Goal: Complete application form

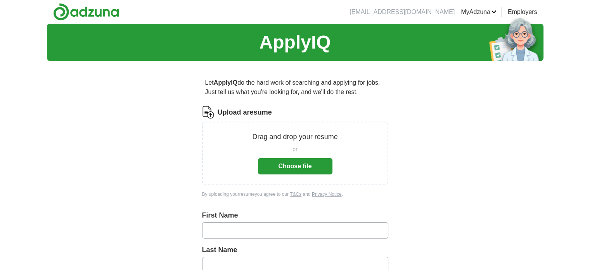
click at [312, 165] on button "Choose file" at bounding box center [295, 166] width 75 height 16
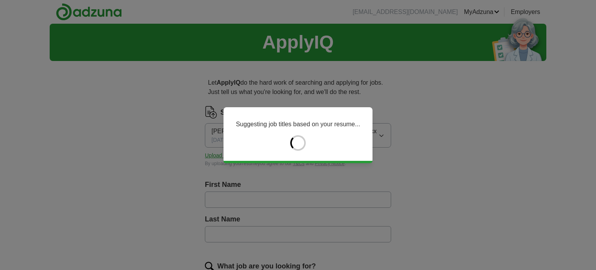
type input "******"
type input "****"
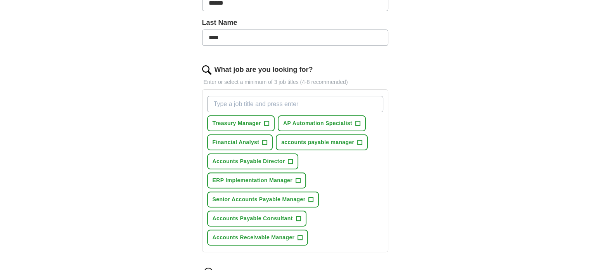
scroll to position [233, 0]
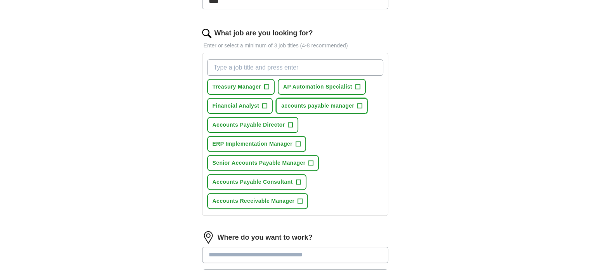
click at [360, 106] on span "+" at bounding box center [360, 106] width 5 height 6
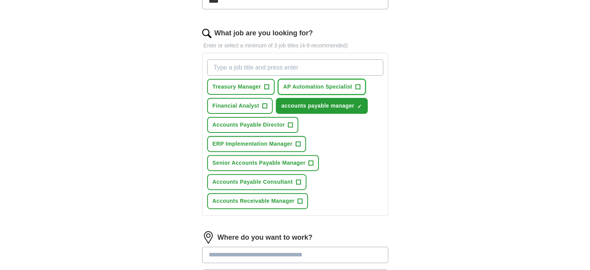
click at [360, 87] on span "+" at bounding box center [358, 86] width 5 height 5
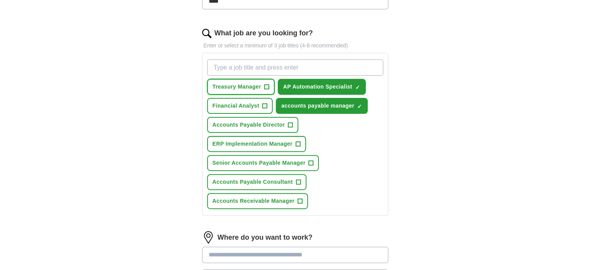
click at [267, 88] on span "+" at bounding box center [266, 87] width 5 height 6
click at [291, 122] on span "+" at bounding box center [290, 125] width 5 height 6
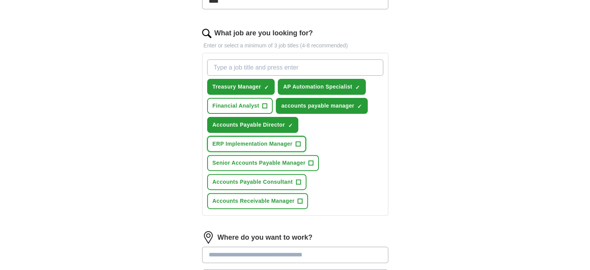
click at [297, 142] on span "+" at bounding box center [298, 144] width 5 height 6
click at [308, 160] on button "Senior Accounts Payable Manager +" at bounding box center [263, 163] width 112 height 16
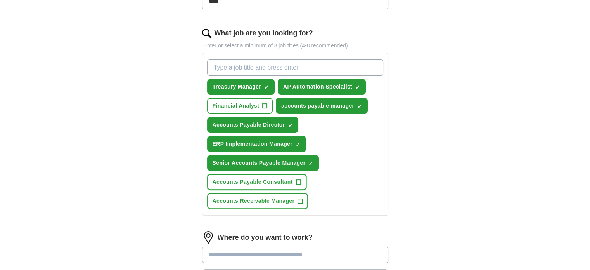
click at [299, 179] on span "+" at bounding box center [298, 182] width 5 height 6
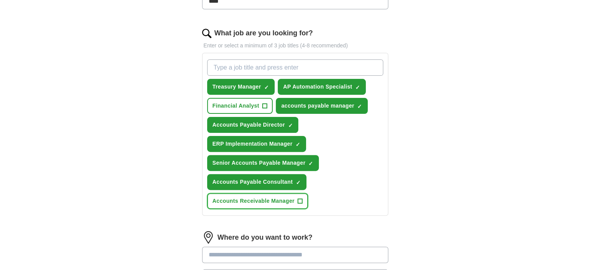
click at [298, 198] on span "+" at bounding box center [300, 201] width 5 height 6
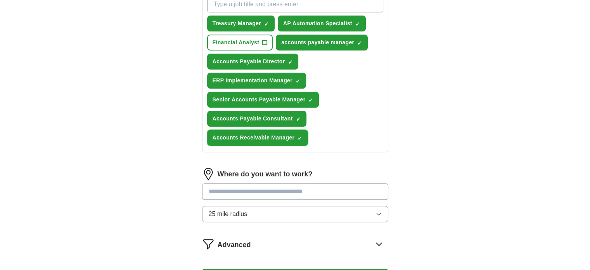
scroll to position [311, 0]
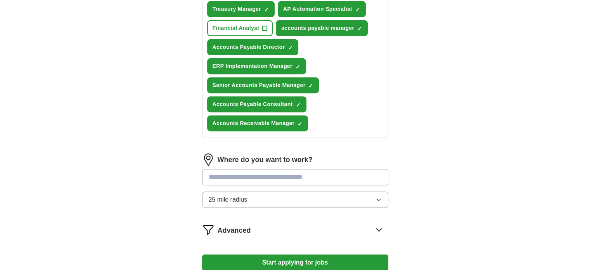
click at [293, 172] on input at bounding box center [295, 177] width 186 height 16
type input "*"
type input "****"
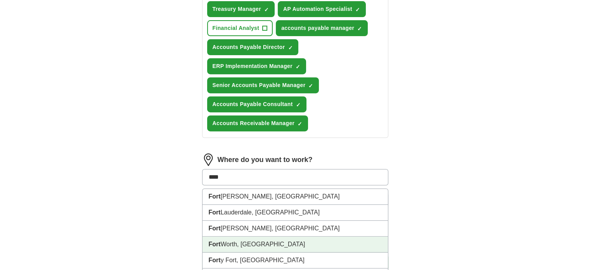
click at [245, 244] on li "Fort Worth, TX" at bounding box center [296, 244] width 186 height 16
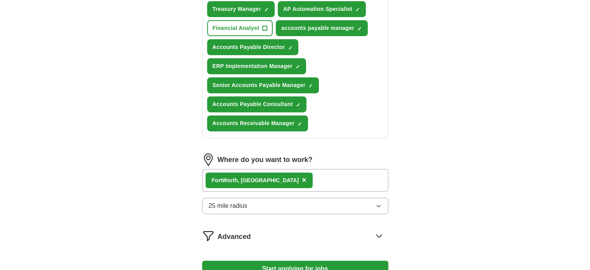
click at [286, 201] on button "25 mile radius" at bounding box center [295, 206] width 186 height 16
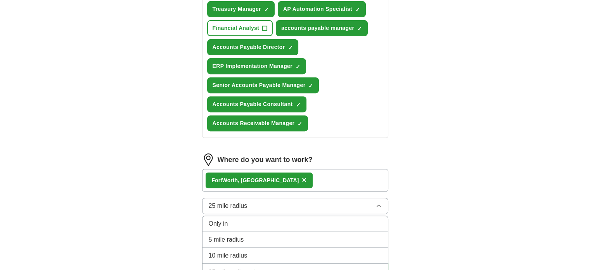
scroll to position [349, 0]
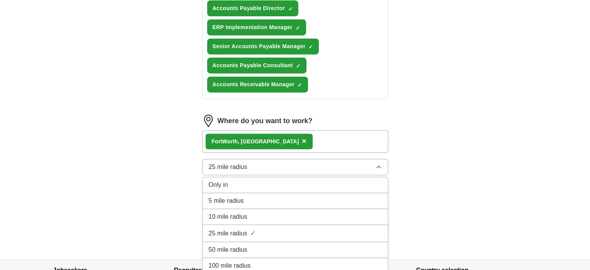
click at [272, 245] on div "50 mile radius" at bounding box center [295, 249] width 173 height 9
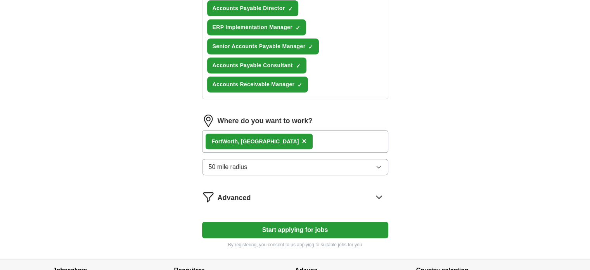
click at [301, 139] on div "Fort Worth, TX ×" at bounding box center [295, 141] width 186 height 23
click at [302, 226] on button "Start applying for jobs" at bounding box center [295, 230] width 186 height 16
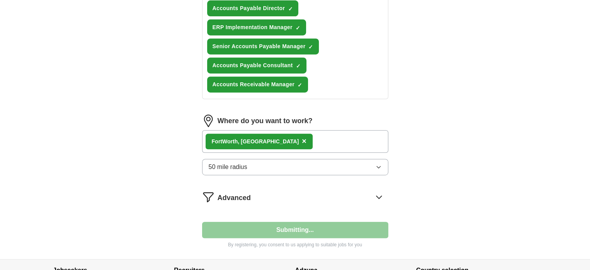
select select "**"
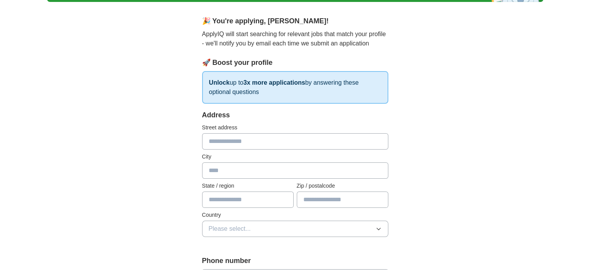
scroll to position [78, 0]
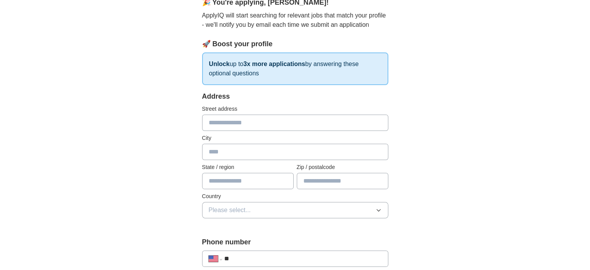
click at [247, 121] on input "text" at bounding box center [295, 123] width 186 height 16
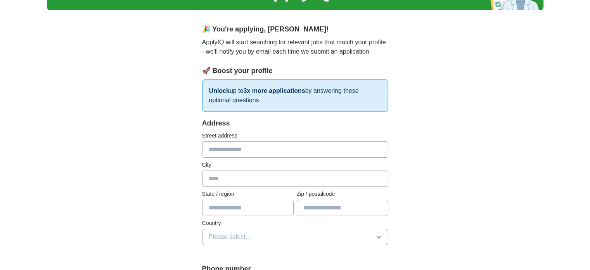
scroll to position [39, 0]
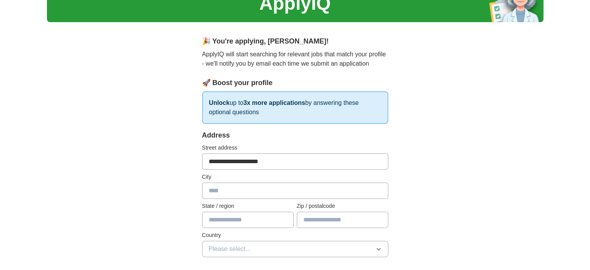
type input "**********"
type input "*"
type input "*****"
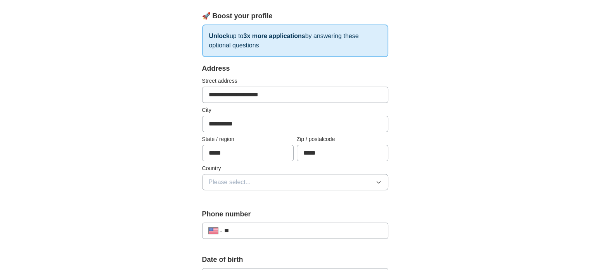
scroll to position [116, 0]
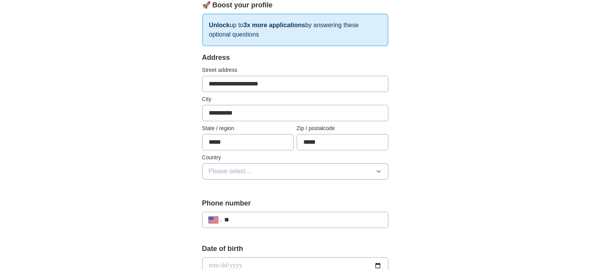
type input "*****"
click at [244, 169] on span "Please select..." at bounding box center [230, 171] width 42 height 9
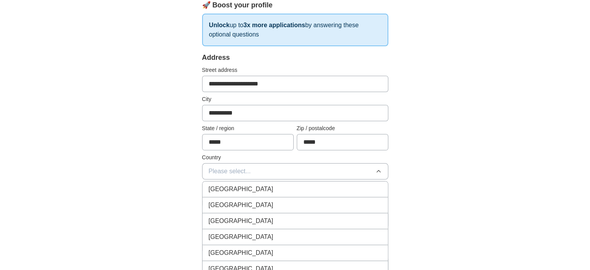
click at [252, 207] on div "United States" at bounding box center [295, 204] width 173 height 9
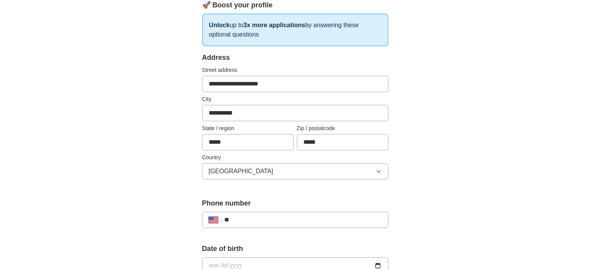
click at [255, 221] on input "**" at bounding box center [303, 219] width 158 height 9
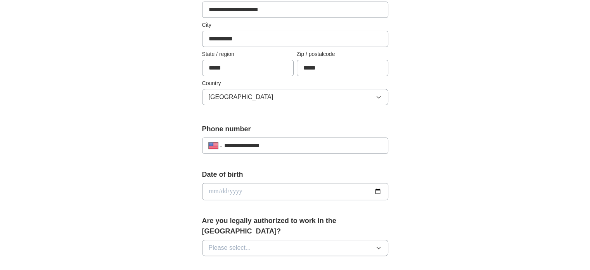
scroll to position [194, 0]
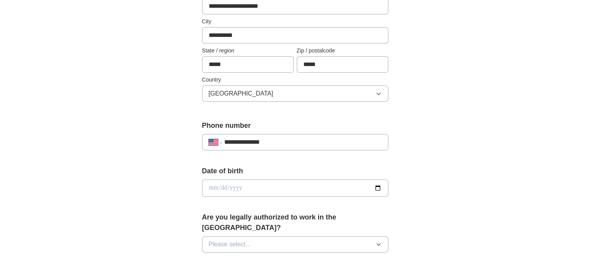
type input "**********"
click at [282, 186] on input "date" at bounding box center [295, 187] width 186 height 17
type input "**********"
click at [289, 236] on button "Please select..." at bounding box center [295, 244] width 186 height 16
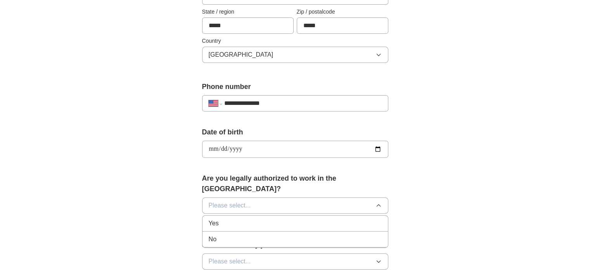
click at [264, 219] on div "Yes" at bounding box center [295, 223] width 173 height 9
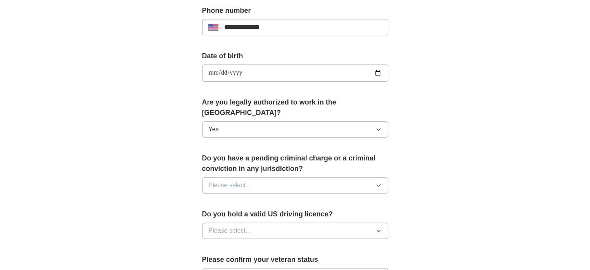
scroll to position [311, 0]
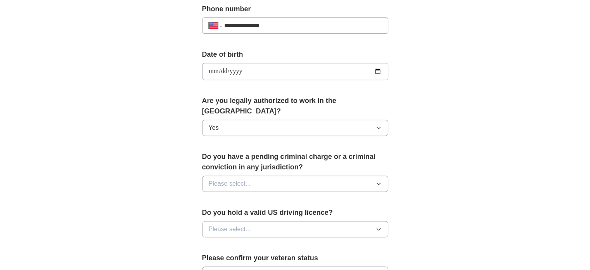
click at [273, 175] on button "Please select..." at bounding box center [295, 183] width 186 height 16
drag, startPoint x: 252, startPoint y: 209, endPoint x: 258, endPoint y: 201, distance: 10.0
click at [252, 213] on div "No" at bounding box center [295, 217] width 173 height 9
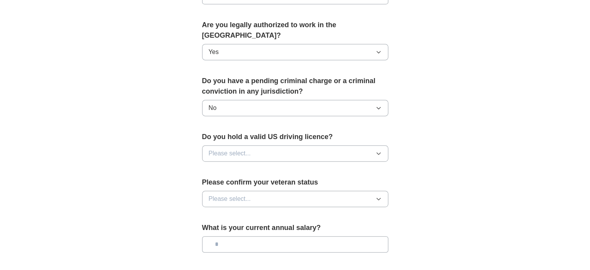
scroll to position [388, 0]
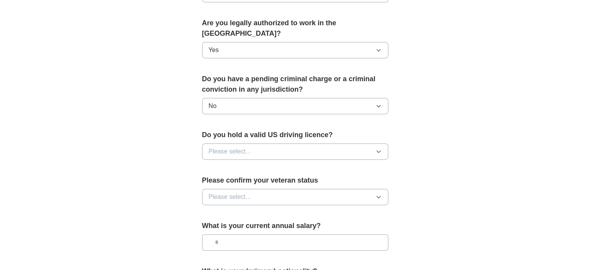
click at [283, 143] on button "Please select..." at bounding box center [295, 151] width 186 height 16
click at [265, 161] on li "Yes" at bounding box center [296, 169] width 186 height 16
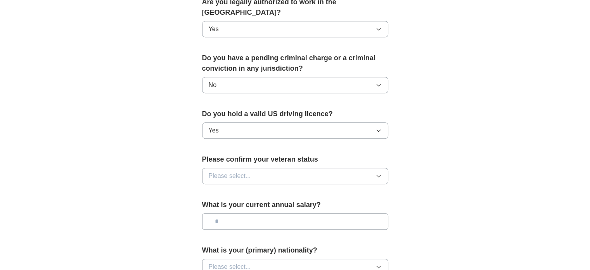
scroll to position [427, 0]
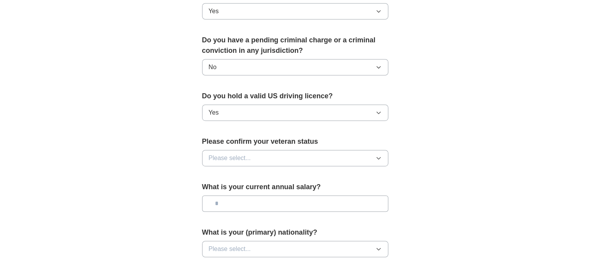
click at [285, 150] on button "Please select..." at bounding box center [295, 158] width 186 height 16
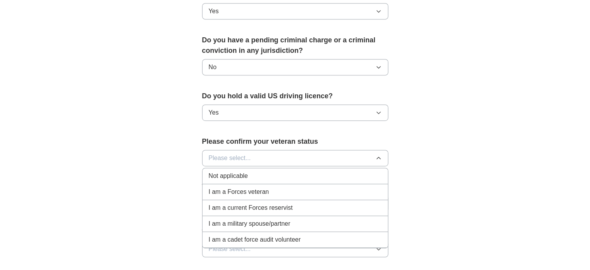
click at [272, 171] on div "Not applicable" at bounding box center [295, 175] width 173 height 9
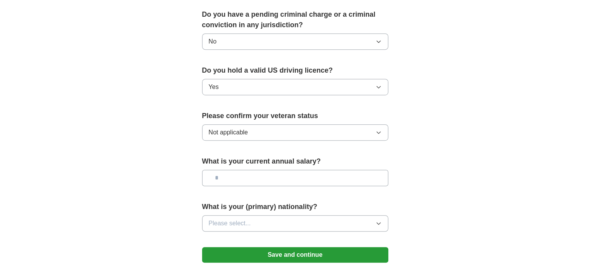
scroll to position [466, 0]
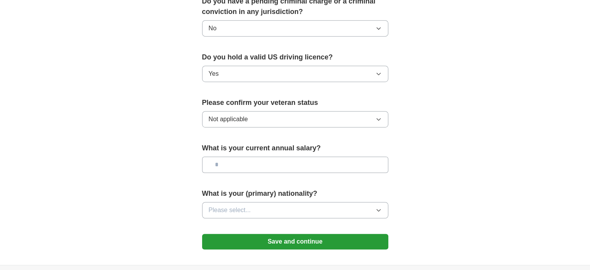
click at [281, 156] on input "text" at bounding box center [295, 164] width 186 height 16
type input "*******"
click at [337, 202] on button "Please select..." at bounding box center [295, 210] width 186 height 16
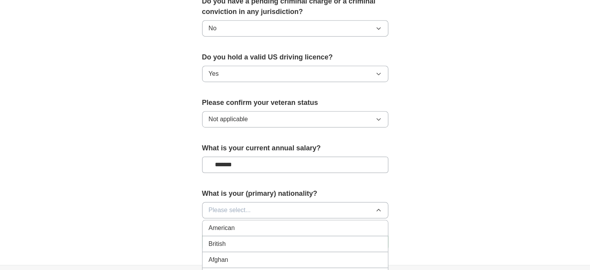
click at [298, 223] on div "American" at bounding box center [295, 227] width 173 height 9
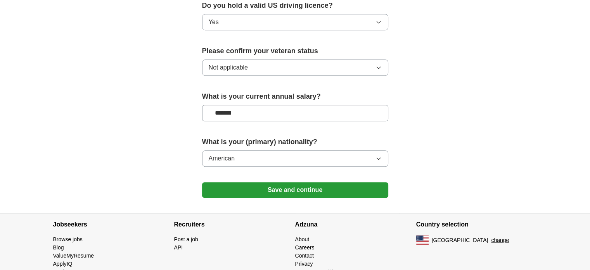
scroll to position [526, 0]
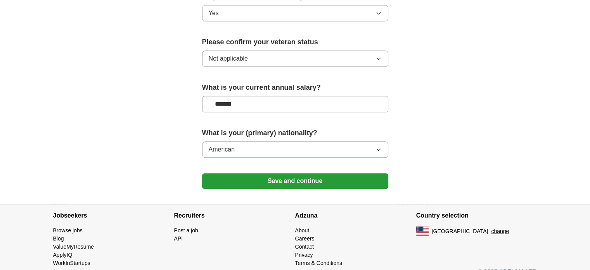
click at [303, 173] on button "Save and continue" at bounding box center [295, 181] width 186 height 16
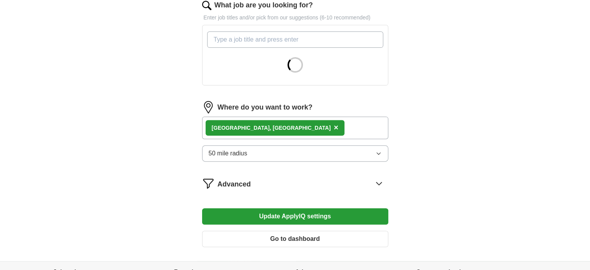
scroll to position [329, 0]
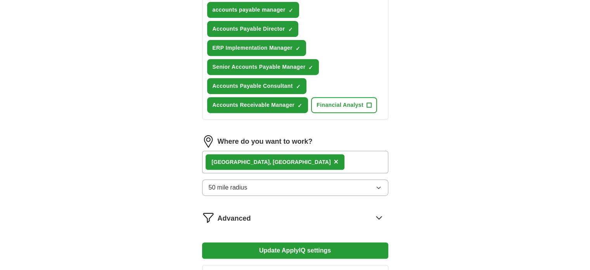
click at [306, 151] on div "[GEOGRAPHIC_DATA], [GEOGRAPHIC_DATA] ×" at bounding box center [295, 162] width 186 height 23
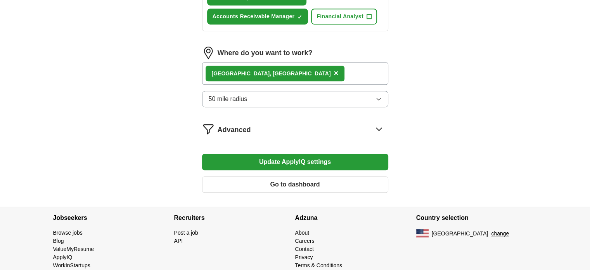
scroll to position [429, 0]
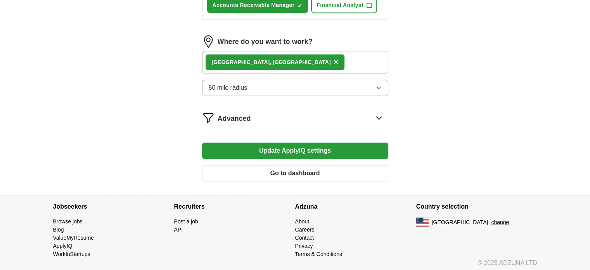
click at [309, 148] on button "Update ApplyIQ settings" at bounding box center [295, 150] width 186 height 16
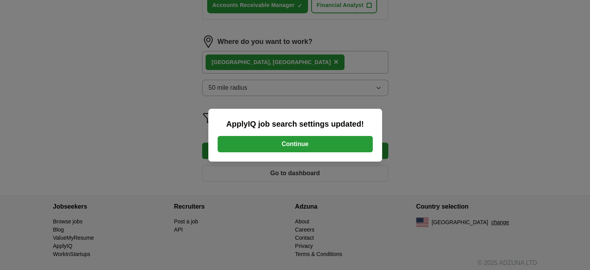
click at [309, 148] on button "Continue" at bounding box center [295, 144] width 155 height 16
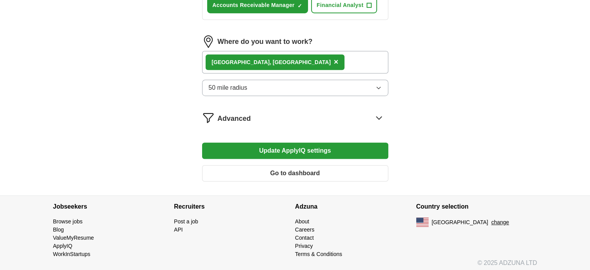
scroll to position [400, 0]
